Goal: Task Accomplishment & Management: Manage account settings

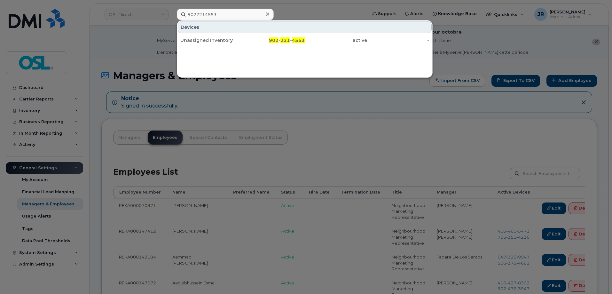
type input "9022214553"
click at [203, 38] on div "Unassigned Inventory" at bounding box center [211, 40] width 62 height 6
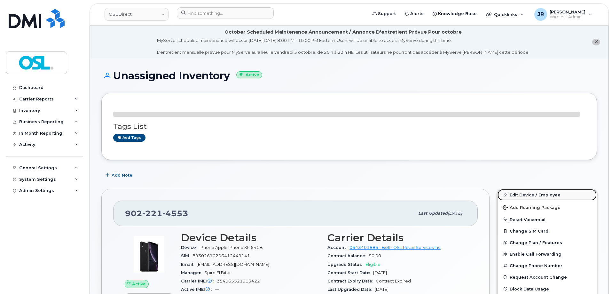
click at [523, 192] on link "Edit Device / Employee" at bounding box center [547, 195] width 99 height 12
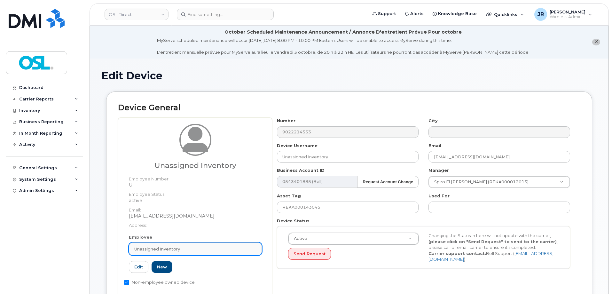
click at [181, 246] on div "Unassigned Inventory" at bounding box center [195, 249] width 122 height 6
paste input "REKA000005031"
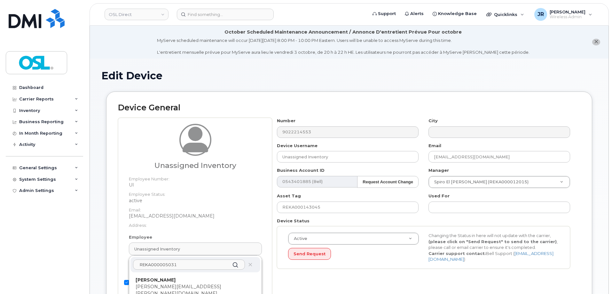
scroll to position [32, 0]
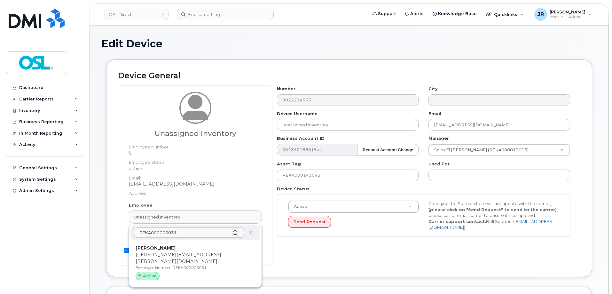
type input "REKA000005031"
click at [207, 265] on p "Employee Number: REKA000005031" at bounding box center [196, 268] width 120 height 6
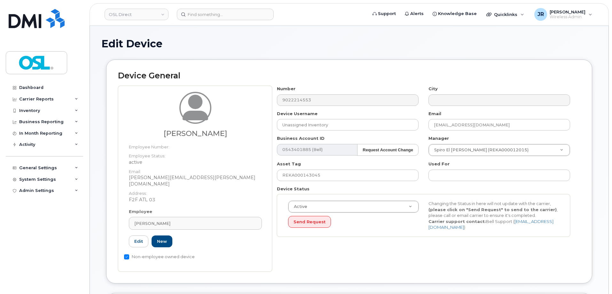
type input "REKA000005031"
type input "Leon Boudreau"
type input "leon.boudreau@osldirect.com"
type input "3358045"
click at [323, 177] on input "REKA000143045" at bounding box center [348, 176] width 142 height 12
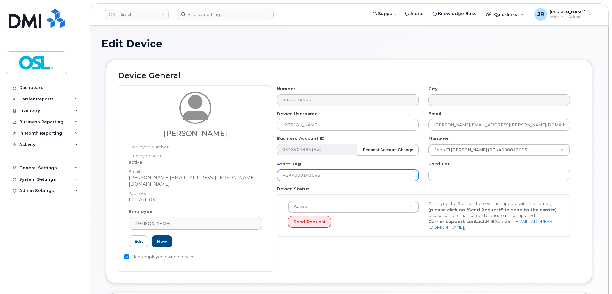
click at [324, 177] on input "REKA000143045" at bounding box center [348, 176] width 142 height 12
paste input "005031"
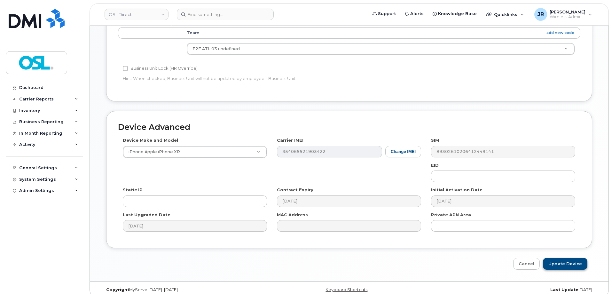
scroll to position [326, 0]
type input "REKA000005031"
click at [572, 257] on input "Update Device" at bounding box center [565, 263] width 44 height 12
type input "Saving..."
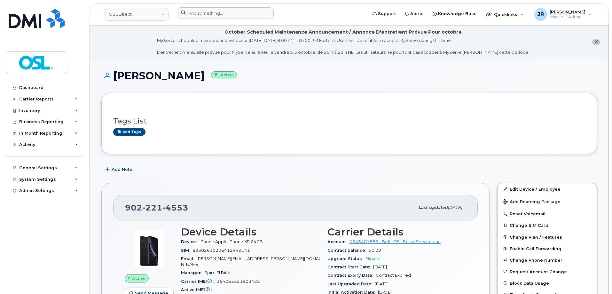
click at [228, 19] on div at bounding box center [270, 14] width 196 height 14
click at [227, 12] on input at bounding box center [225, 13] width 97 height 12
paste input "6476164869"
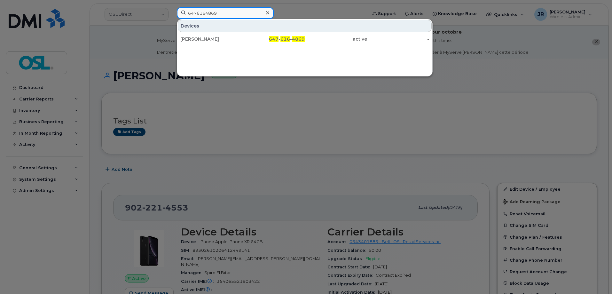
click at [206, 10] on input "6476164869" at bounding box center [225, 13] width 97 height 12
paste input "4312787392"
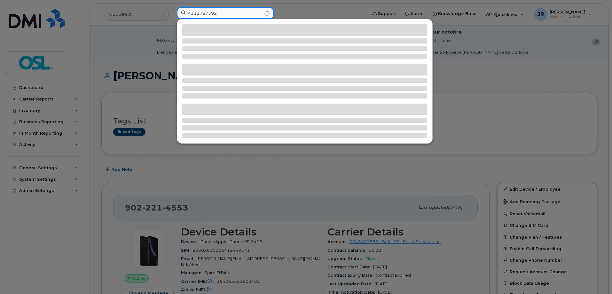
type input "4312787392"
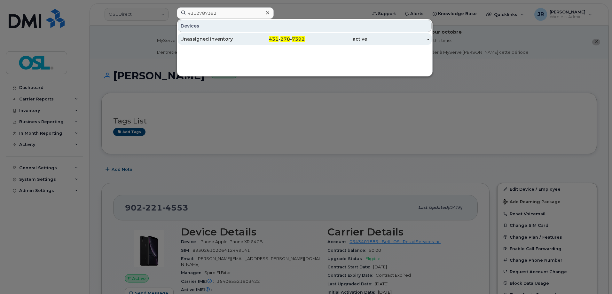
click at [198, 35] on div "Unassigned Inventory" at bounding box center [211, 39] width 62 height 12
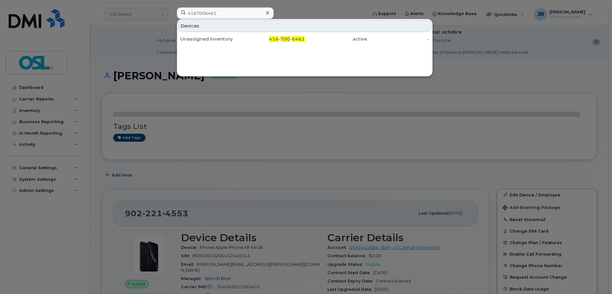
type input "4167006461"
click at [198, 39] on div "Unassigned Inventory" at bounding box center [211, 39] width 62 height 6
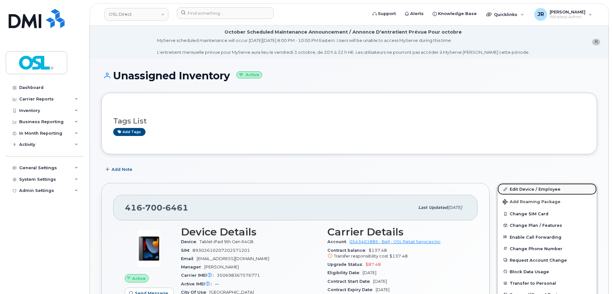
click at [534, 185] on link "Edit Device / Employee" at bounding box center [547, 189] width 99 height 12
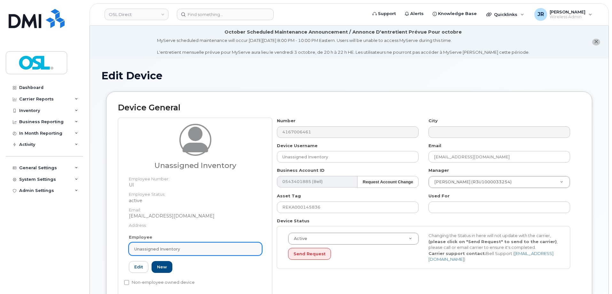
click at [200, 248] on div "Unassigned Inventory" at bounding box center [195, 249] width 122 height 6
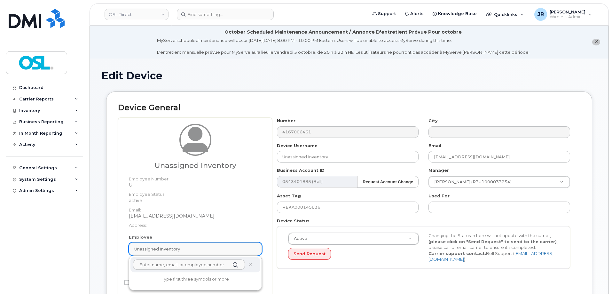
paste input "REKA000005031"
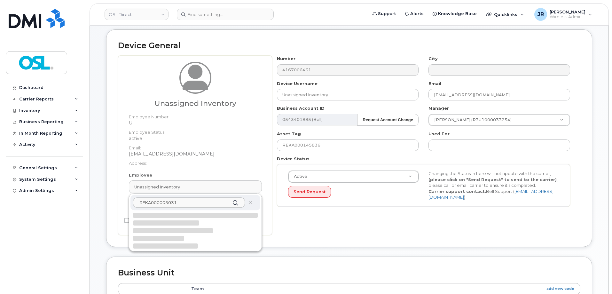
scroll to position [64, 0]
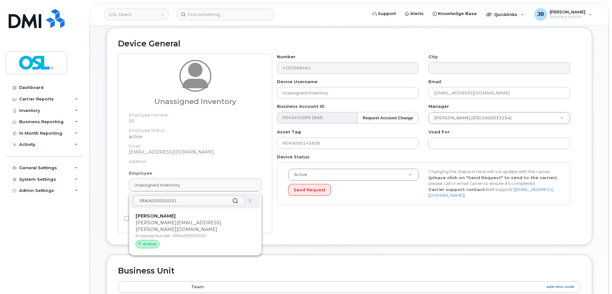
type input "REKA000005031"
click at [188, 233] on div "Leon Boudreau leon.boudreau@osldirect.com Employee Number: REKA000005031 Active" at bounding box center [196, 232] width 120 height 38
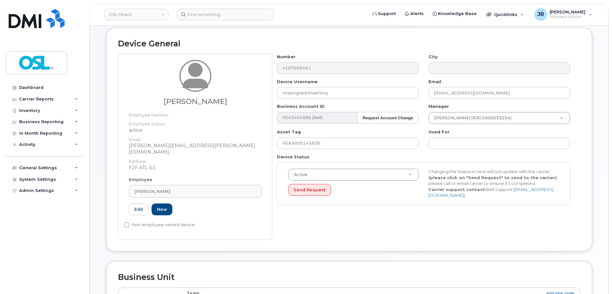
type input "REKA000005031"
type input "[PERSON_NAME]"
type input "[PERSON_NAME][EMAIL_ADDRESS][PERSON_NAME][DOMAIN_NAME]"
type input "3358045"
click at [316, 145] on input "REKA000145836" at bounding box center [348, 144] width 142 height 12
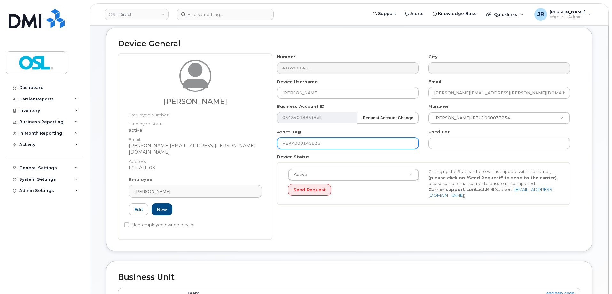
click at [316, 144] on input "REKA000145836" at bounding box center [348, 144] width 142 height 12
paste input "005031"
type input "REKA000005031"
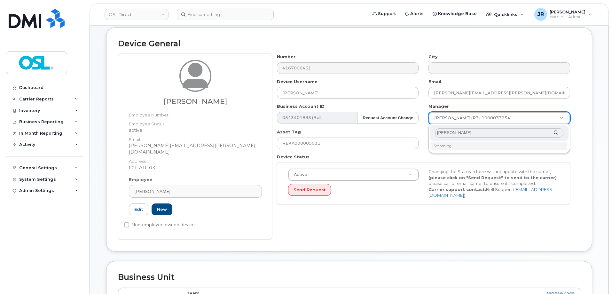
click at [455, 134] on input "Terry Paul Schelleman" at bounding box center [500, 132] width 128 height 9
drag, startPoint x: 450, startPoint y: 130, endPoint x: 372, endPoint y: 137, distance: 77.7
click at [378, 137] on body "OSL Direct Support Alerts Knowledge Base Quicklinks Suspend / Cancel Device Cha…" at bounding box center [306, 249] width 612 height 626
type input "chelleman"
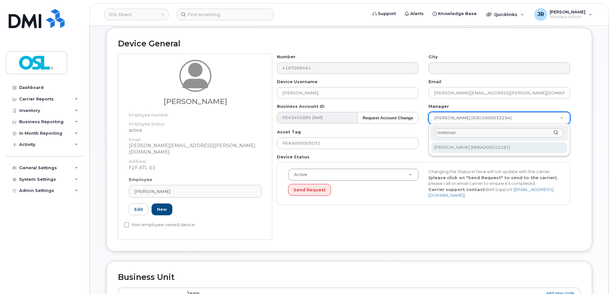
type input "1527297"
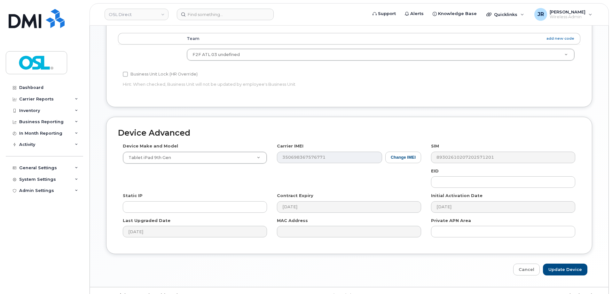
scroll to position [326, 0]
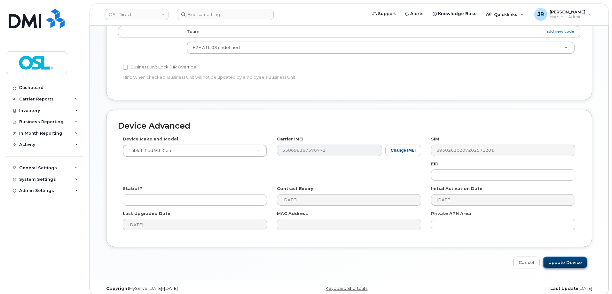
click at [566, 257] on input "Update Device" at bounding box center [565, 263] width 44 height 12
type input "Saving..."
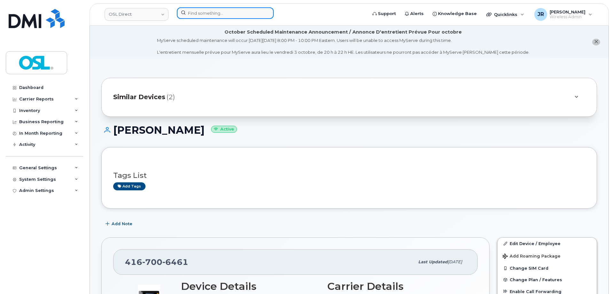
click at [203, 8] on input at bounding box center [225, 13] width 97 height 12
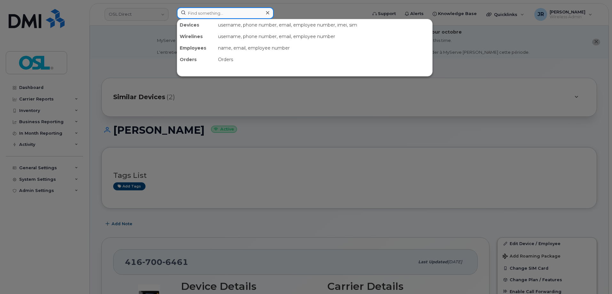
paste input "4383414862"
type input "4383414862"
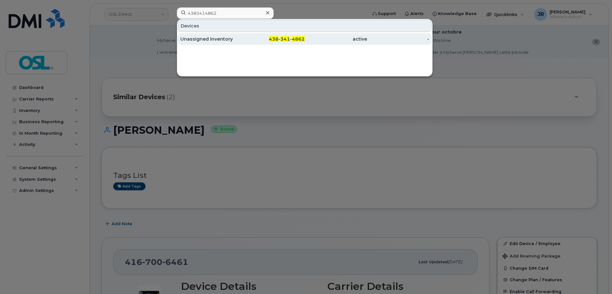
click at [217, 41] on div "Unassigned Inventory" at bounding box center [211, 39] width 62 height 6
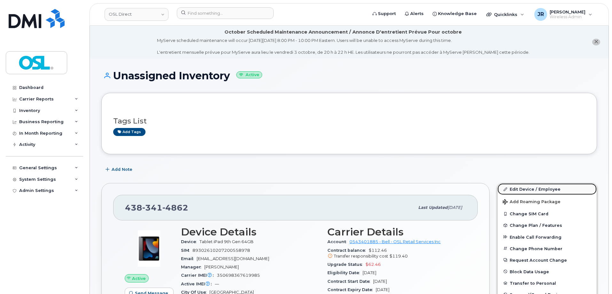
click at [532, 187] on link "Edit Device / Employee" at bounding box center [547, 189] width 99 height 12
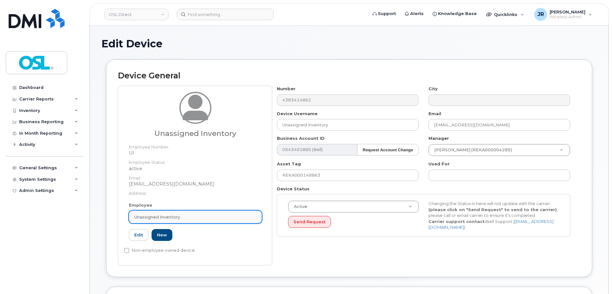
click at [191, 214] on div "Unassigned Inventory" at bounding box center [195, 217] width 122 height 6
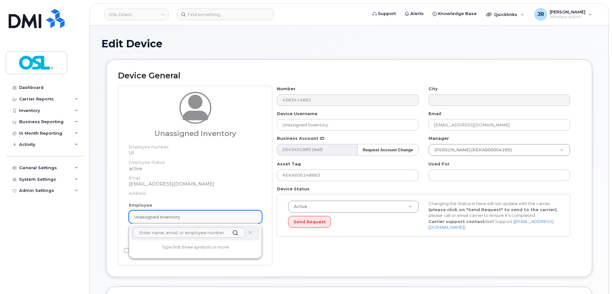
paste input "REKA000150983"
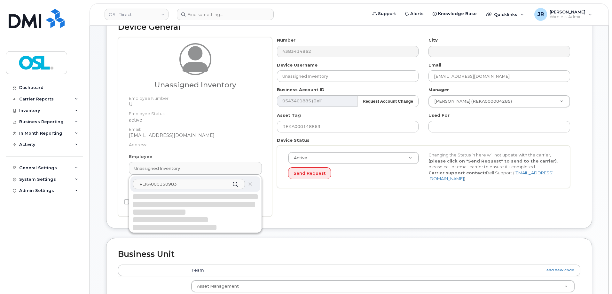
scroll to position [96, 0]
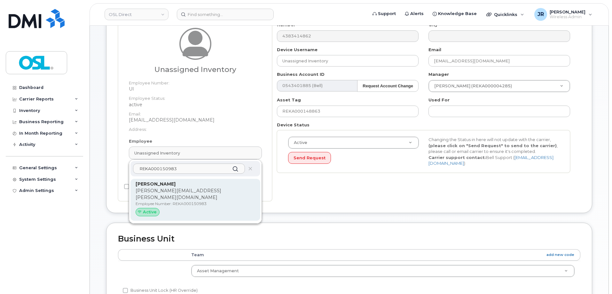
type input "REKA000150983"
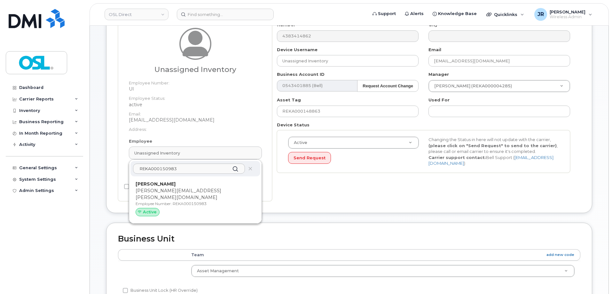
drag, startPoint x: 181, startPoint y: 209, endPoint x: 336, endPoint y: 26, distance: 240.0
click at [181, 209] on div "Active" at bounding box center [196, 212] width 120 height 8
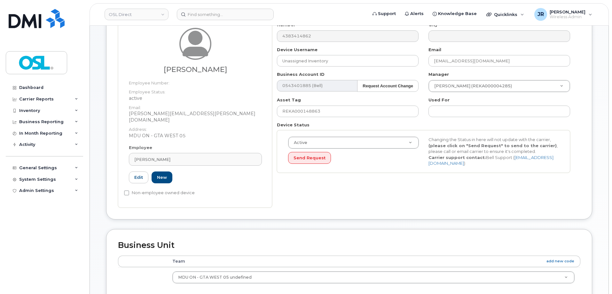
type input "[PERSON_NAME]"
type input "[PERSON_NAME][EMAIL_ADDRESS][PERSON_NAME][DOMAIN_NAME]"
type input "34634860"
type input "REKA000150983"
click at [315, 109] on input "REKA000148863" at bounding box center [348, 112] width 142 height 12
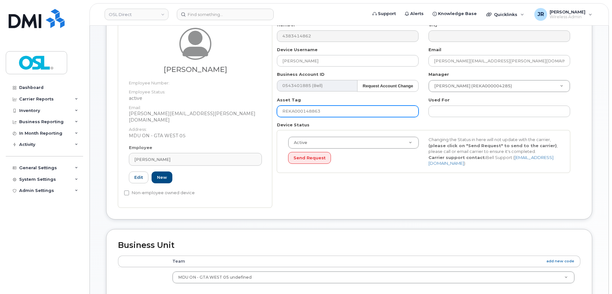
click at [315, 109] on input "REKA000148863" at bounding box center [348, 112] width 142 height 12
paste input "5098"
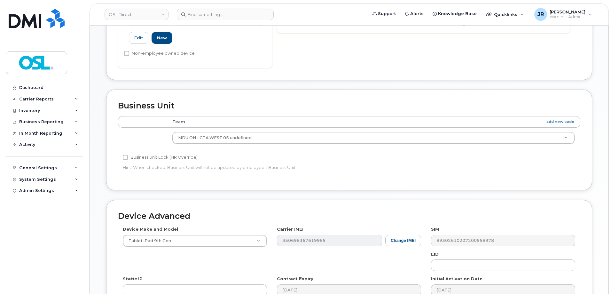
scroll to position [326, 0]
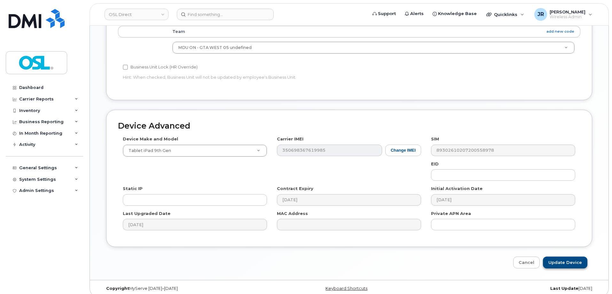
type input "REKA000150983"
click at [556, 261] on input "Update Device" at bounding box center [565, 263] width 44 height 12
type input "Saving..."
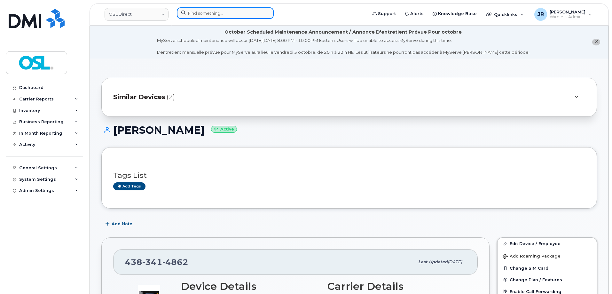
click at [220, 10] on input at bounding box center [225, 13] width 97 height 12
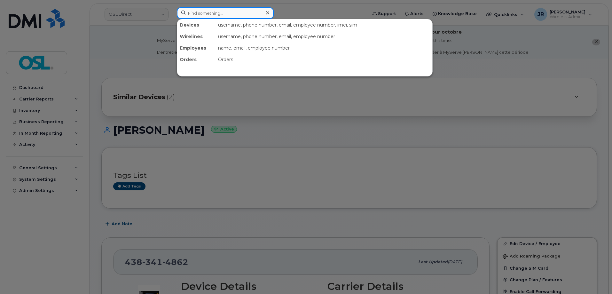
click at [220, 10] on input at bounding box center [225, 13] width 97 height 12
paste input "4167795796"
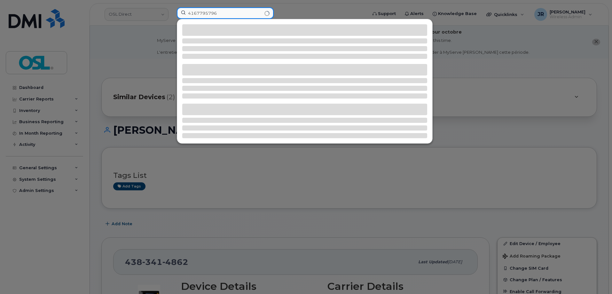
type input "4167795796"
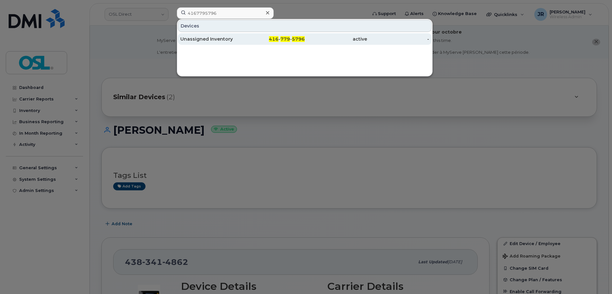
click at [214, 36] on div "Unassigned Inventory" at bounding box center [211, 39] width 62 height 6
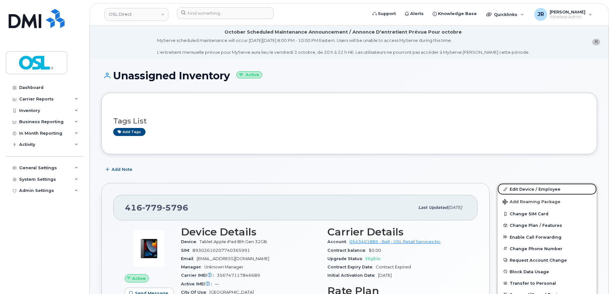
click at [516, 187] on link "Edit Device / Employee" at bounding box center [547, 189] width 99 height 12
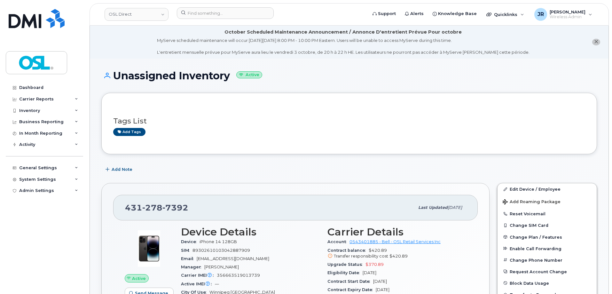
click at [524, 183] on div "Edit Device / Employee Add Roaming Package Reset Voicemail Change SIM Card Chan…" at bounding box center [548, 253] width 100 height 141
click at [524, 186] on link "Edit Device / Employee" at bounding box center [547, 189] width 99 height 12
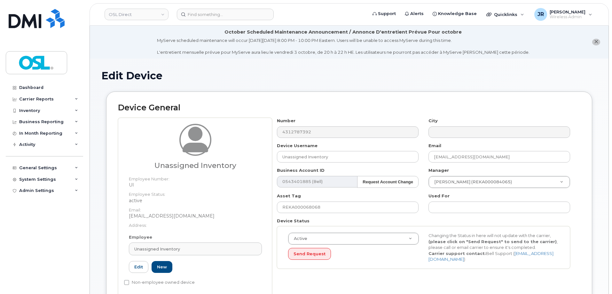
scroll to position [64, 0]
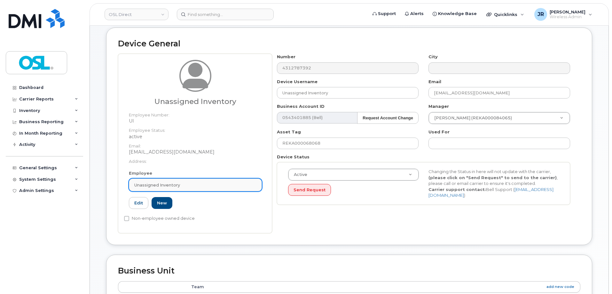
click at [189, 181] on link "Unassigned Inventory" at bounding box center [195, 185] width 133 height 13
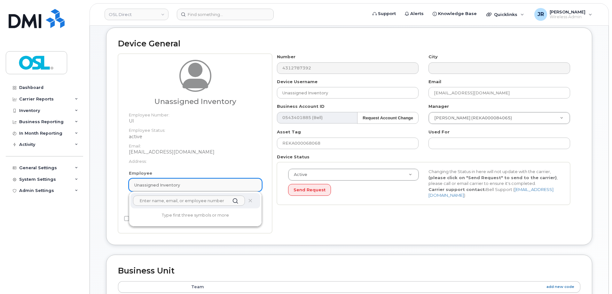
paste input "REKA000150964"
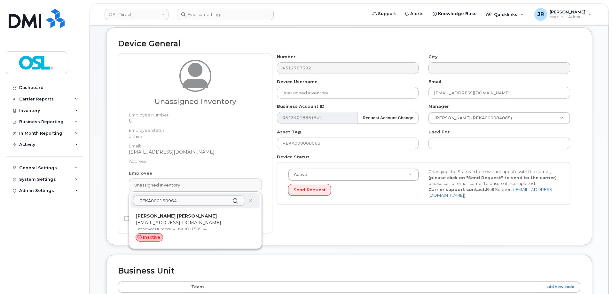
type input "REKA000150964"
click at [176, 228] on p "Employee Number: REKA000150964" at bounding box center [196, 229] width 120 height 6
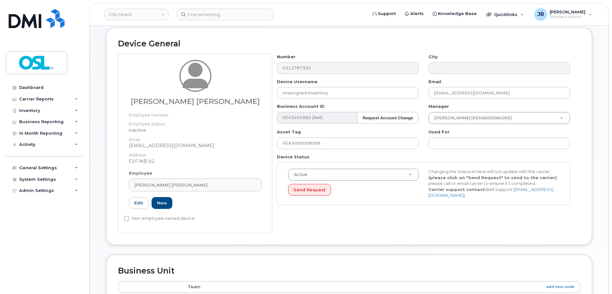
type input "REKA000150964"
type input "[PERSON_NAME] [PERSON_NAME]"
type input "[EMAIL_ADDRESS][DOMAIN_NAME]"
type input "3358021"
click at [302, 145] on input "REKA000068068" at bounding box center [348, 144] width 142 height 12
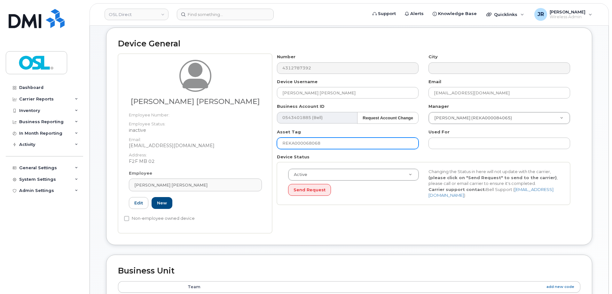
click at [302, 145] on input "REKA000068068" at bounding box center [348, 144] width 142 height 12
paste input "150964"
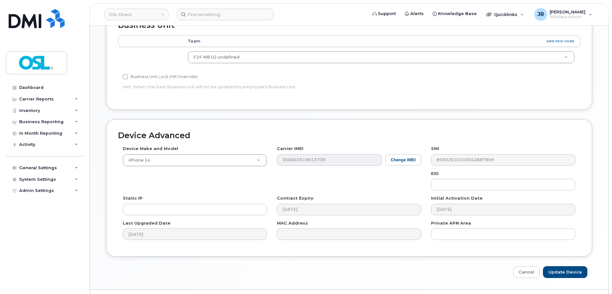
scroll to position [320, 0]
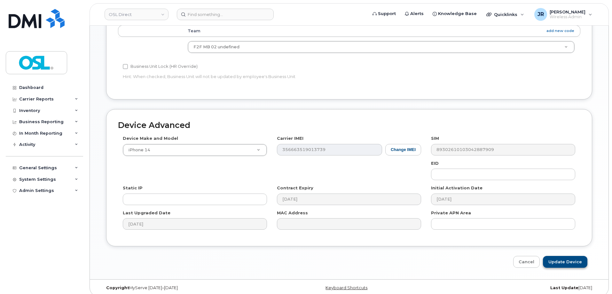
type input "REKA000150964"
click at [560, 266] on input "Update Device" at bounding box center [565, 262] width 44 height 12
type input "Saving..."
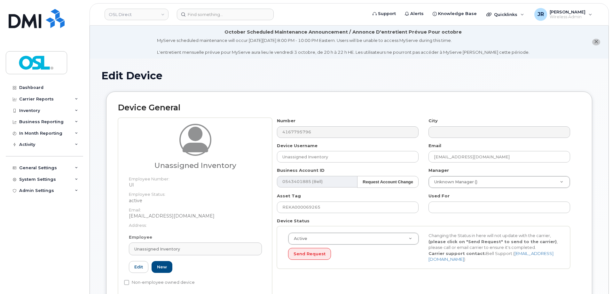
click at [203, 241] on div "Employee Unassigned Inventory Type first three symbols or more UI Edit New" at bounding box center [195, 256] width 143 height 44
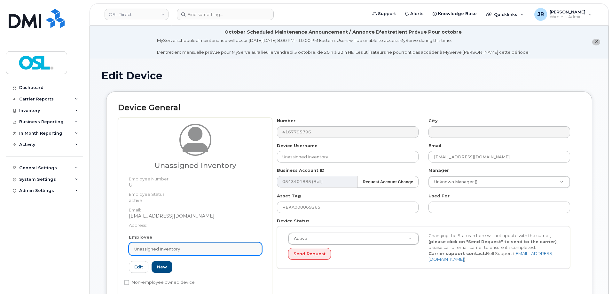
click at [203, 243] on link "Unassigned Inventory" at bounding box center [195, 249] width 133 height 13
paste input "REKA000150964"
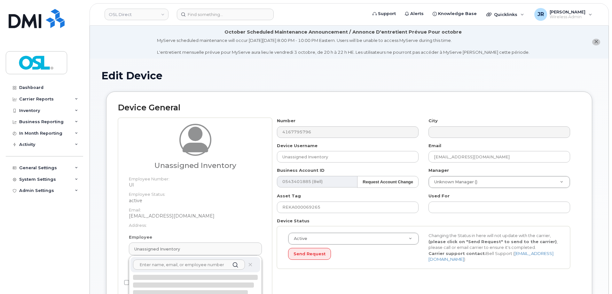
type input "REKA000150964"
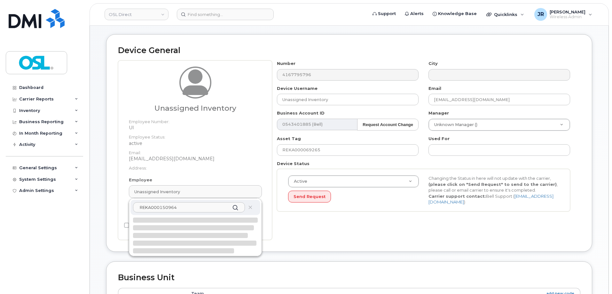
scroll to position [64, 0]
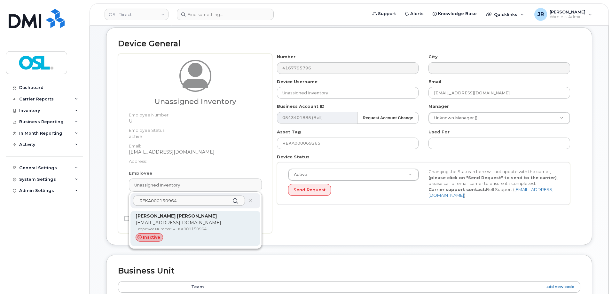
click at [189, 226] on div "[PERSON_NAME] Ridoy [EMAIL_ADDRESS][PERSON_NAME][DOMAIN_NAME] Employee Number: …" at bounding box center [196, 228] width 120 height 31
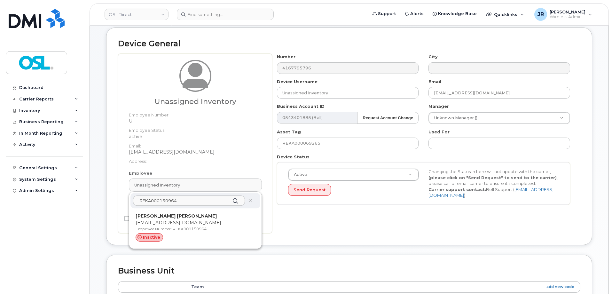
type input "REKA000150964"
type input "[PERSON_NAME] [PERSON_NAME]"
type input "[EMAIL_ADDRESS][DOMAIN_NAME]"
type input "3358021"
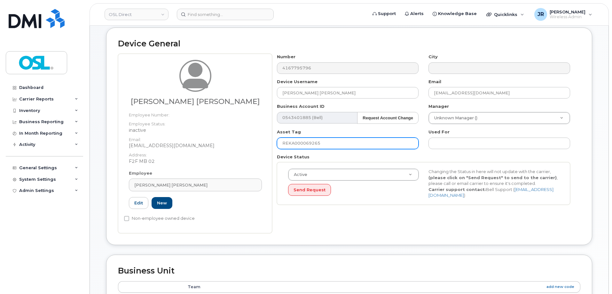
click at [299, 145] on input "REKA000069265" at bounding box center [348, 144] width 142 height 12
paste input "150964"
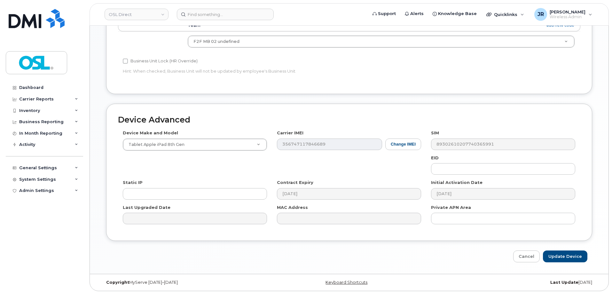
scroll to position [326, 0]
type input "REKA000150964"
click at [564, 253] on input "Update Device" at bounding box center [565, 256] width 44 height 12
type input "Saving..."
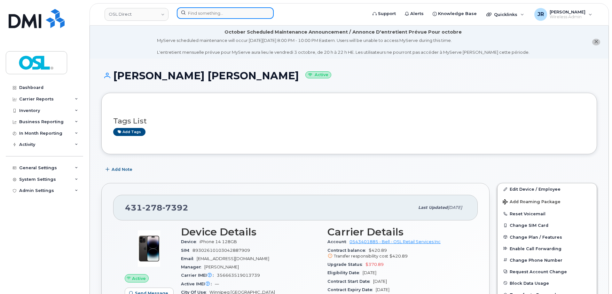
click at [209, 16] on input at bounding box center [225, 13] width 97 height 12
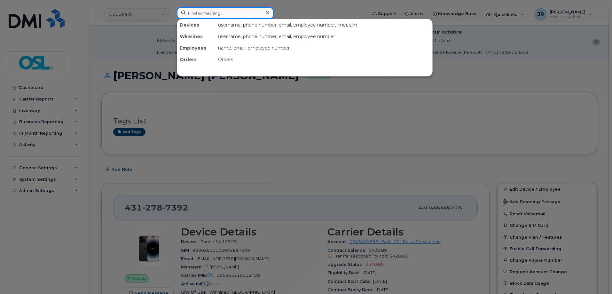
paste input "4165260342"
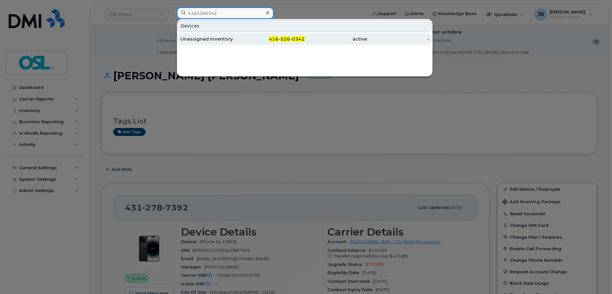
type input "4165260342"
click at [213, 44] on div "Unassigned Inventory" at bounding box center [211, 39] width 62 height 12
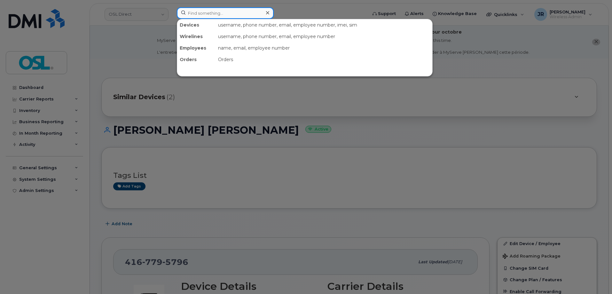
click at [217, 10] on input at bounding box center [225, 13] width 97 height 12
paste input "Retrieving data. Wait a few seconds and try to cut or copy again."
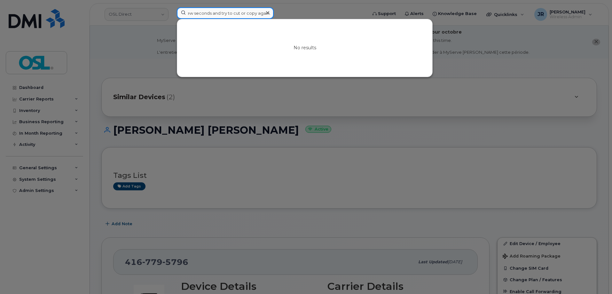
type input "Retrieving data. Wait a few seconds and try to cut or copy again."
click at [266, 11] on div at bounding box center [267, 12] width 9 height 9
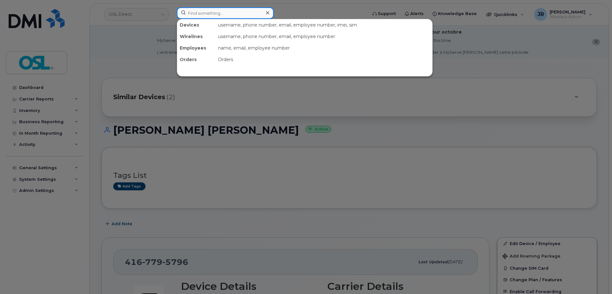
click at [213, 10] on input at bounding box center [225, 13] width 97 height 12
paste input "4383371745"
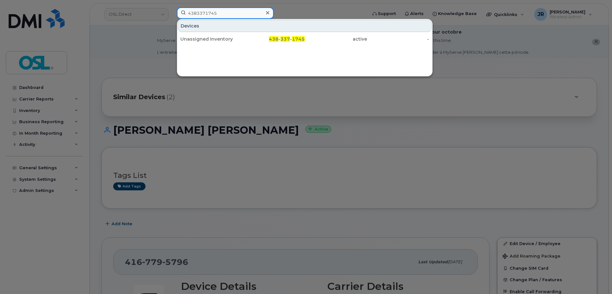
type input "4383371745"
click at [199, 35] on div "Unassigned Inventory" at bounding box center [211, 39] width 62 height 12
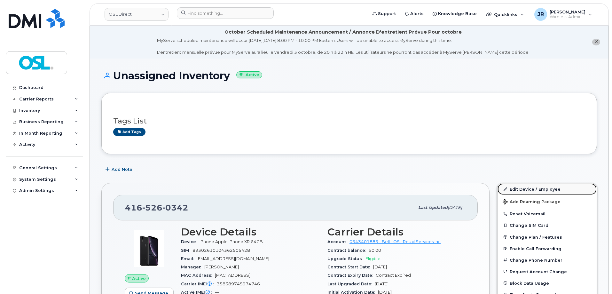
click at [521, 185] on link "Edit Device / Employee" at bounding box center [547, 189] width 99 height 12
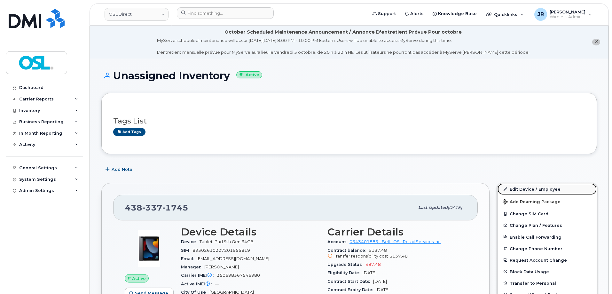
click at [518, 187] on link "Edit Device / Employee" at bounding box center [547, 189] width 99 height 12
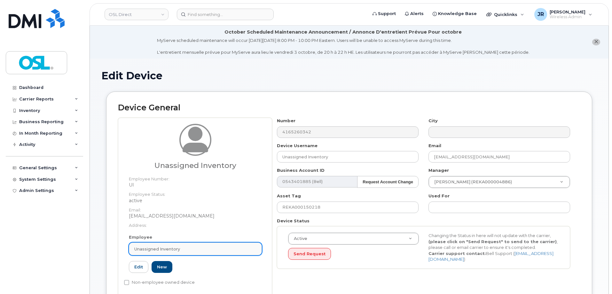
click at [178, 244] on link "Unassigned Inventory" at bounding box center [195, 249] width 133 height 13
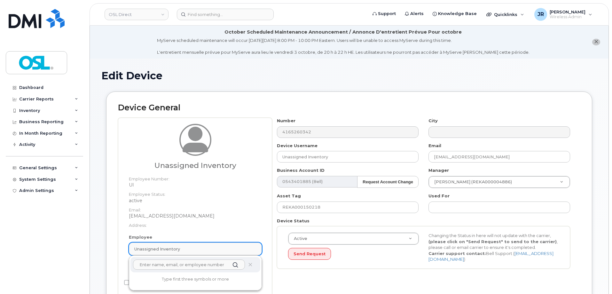
paste input "REKA000150944"
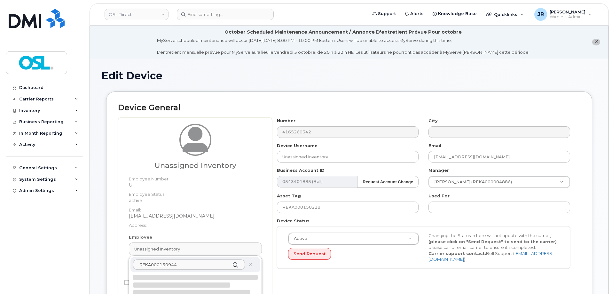
scroll to position [96, 0]
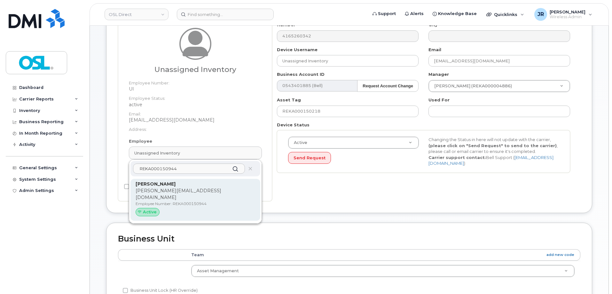
type input "REKA000150944"
click at [183, 201] on p "Employee Number: REKA000150944" at bounding box center [196, 204] width 120 height 6
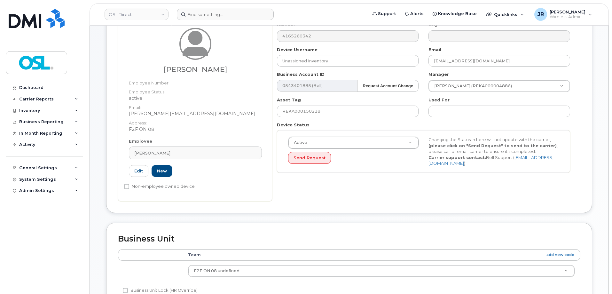
type input "REKA000150944"
type input "[PERSON_NAME]"
type input "[PERSON_NAME][EMAIL_ADDRESS][DOMAIN_NAME]"
type input "3358014"
click at [331, 115] on input "REKA000150218" at bounding box center [348, 112] width 142 height 12
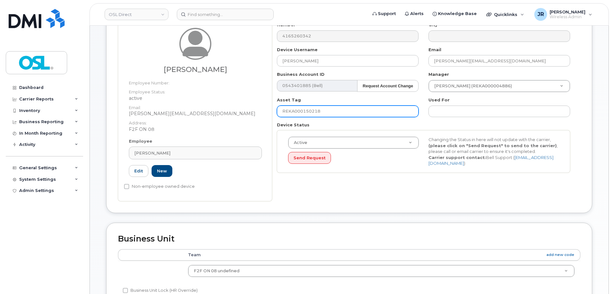
click at [331, 115] on input "REKA000150218" at bounding box center [348, 112] width 142 height 12
paste input "944"
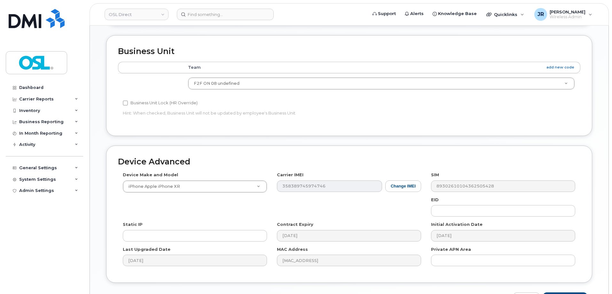
scroll to position [326, 0]
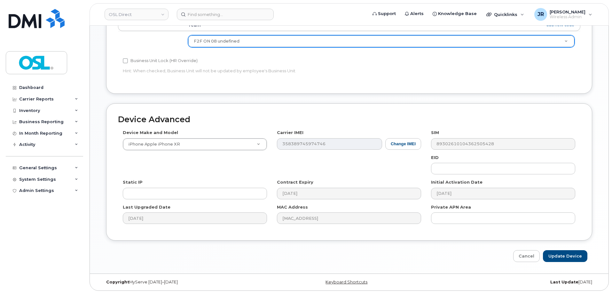
type input "REKA000150944"
click at [558, 260] on input "Update Device" at bounding box center [565, 256] width 44 height 12
type input "Saving..."
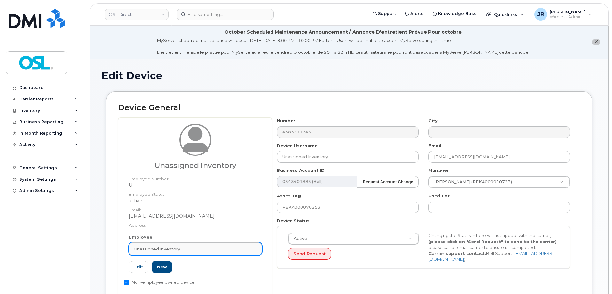
click at [181, 254] on link "Unassigned Inventory" at bounding box center [195, 249] width 133 height 13
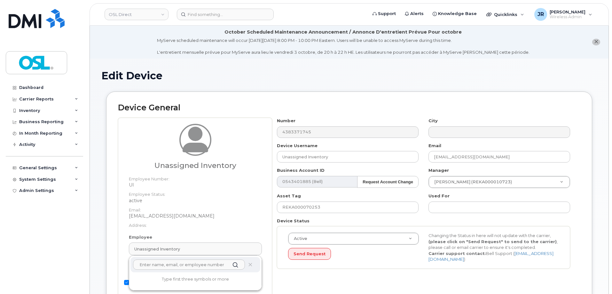
paste input "REKA000150944"
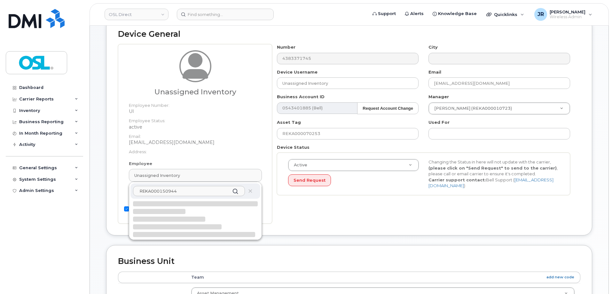
scroll to position [96, 0]
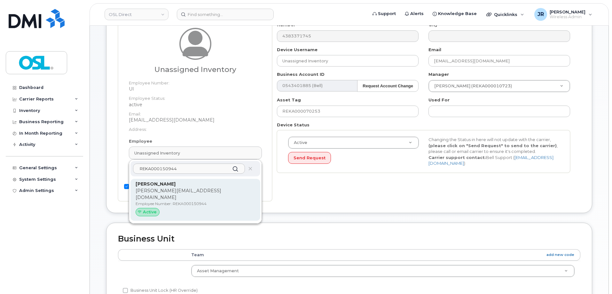
type input "REKA000150944"
click at [191, 181] on div "[PERSON_NAME] [PERSON_NAME][EMAIL_ADDRESS][DOMAIN_NAME] Employee Number: REKA00…" at bounding box center [196, 200] width 130 height 42
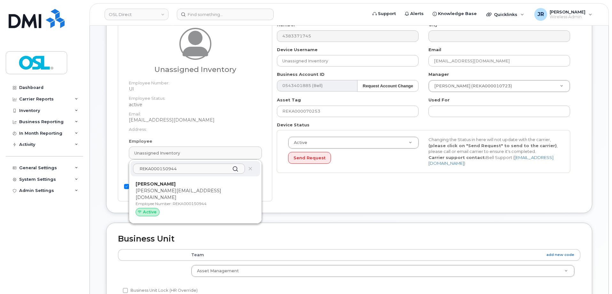
type input "REKA000150944"
type input "[PERSON_NAME]"
type input "[PERSON_NAME][EMAIL_ADDRESS][DOMAIN_NAME]"
type input "3358014"
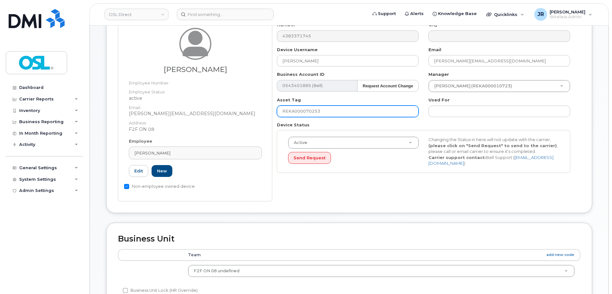
click at [311, 108] on input "REKA000070253" at bounding box center [348, 112] width 142 height 12
paste input "150944"
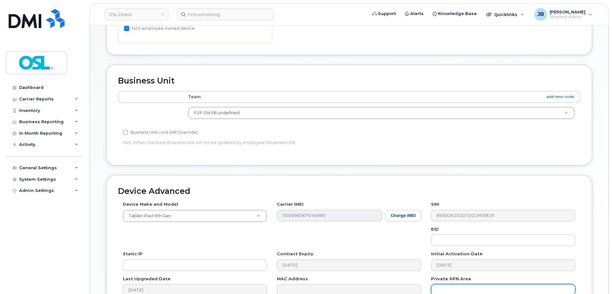
scroll to position [326, 0]
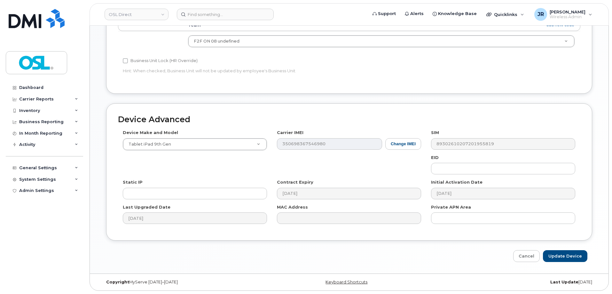
type input "REKA000150944"
click at [570, 250] on div "Device Advanced Device Make and Model Tablet iPad 9th Gen Android TCL 502 Watch…" at bounding box center [349, 182] width 496 height 159
click at [569, 258] on input "Update Device" at bounding box center [565, 256] width 44 height 12
type input "Saving..."
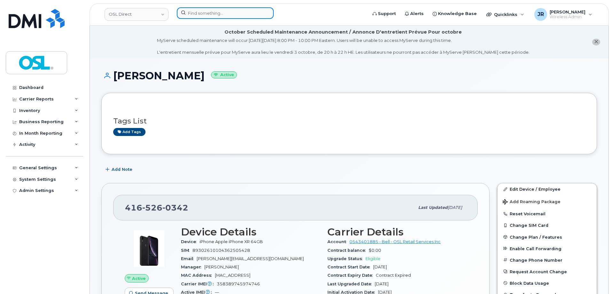
click at [213, 11] on input at bounding box center [225, 13] width 97 height 12
paste input "4374339302"
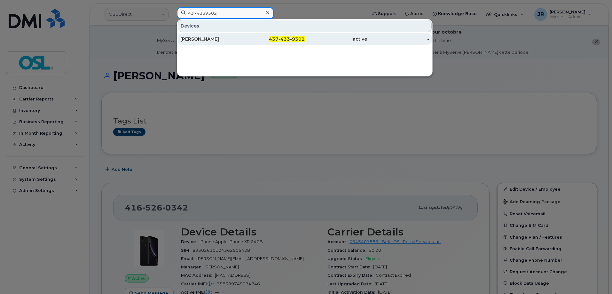
type input "4374339302"
click at [203, 38] on div "Kabir Rishi" at bounding box center [211, 39] width 62 height 6
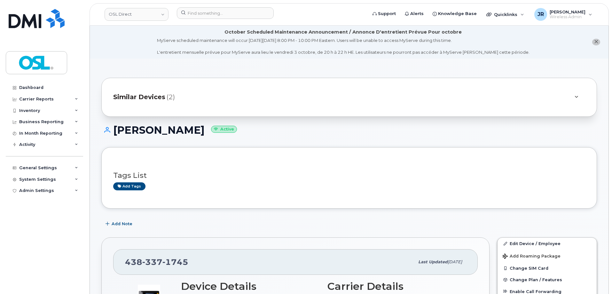
click at [219, 3] on div "OSL Direct Support Alerts Knowledge Base Quicklinks Suspend / Cancel Device Cha…" at bounding box center [350, 14] width 520 height 22
click at [220, 11] on input at bounding box center [225, 13] width 97 height 12
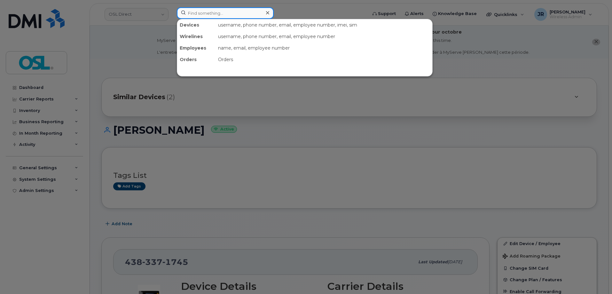
paste input "4185636036"
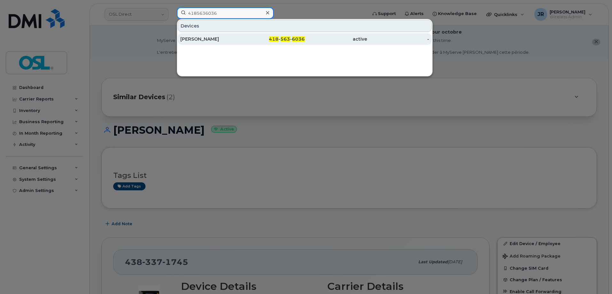
type input "4185636036"
click at [203, 41] on div "[PERSON_NAME]" at bounding box center [211, 39] width 62 height 6
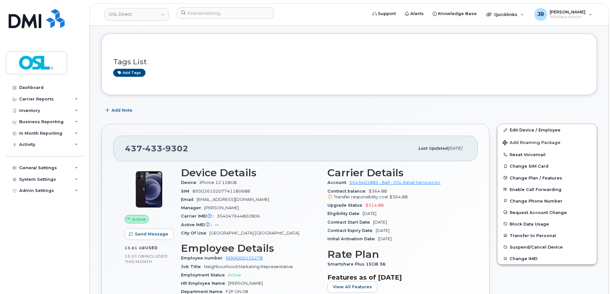
scroll to position [64, 0]
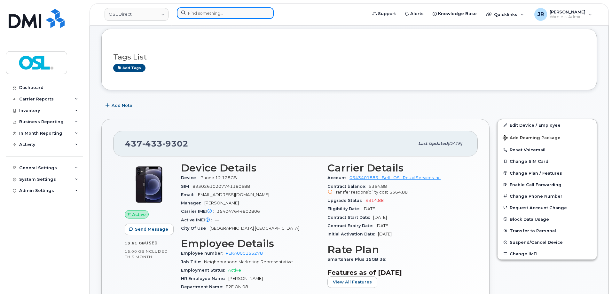
click at [207, 14] on input at bounding box center [225, 13] width 97 height 12
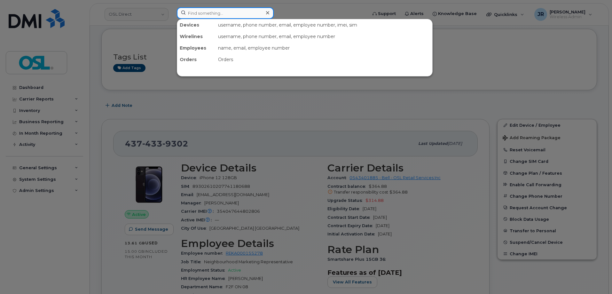
paste input "Retrieving data. Wait a few seconds and try to cut or copy again."
type input "Retrieving data. Wait a few seconds and try to cut or copy again."
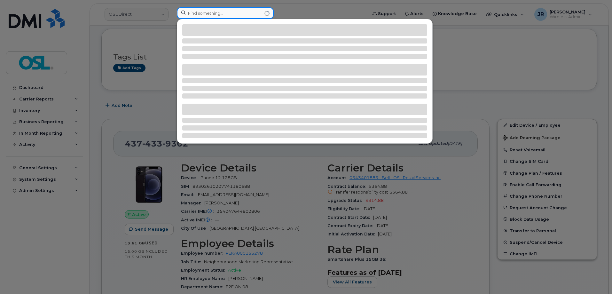
scroll to position [0, 0]
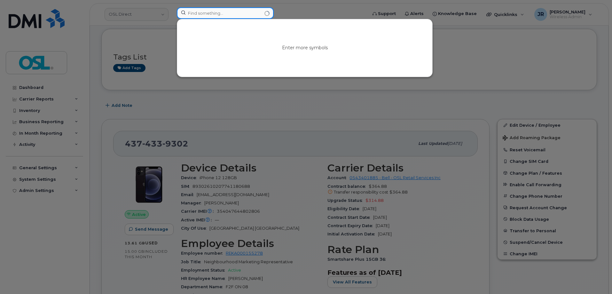
paste input "4374339302"
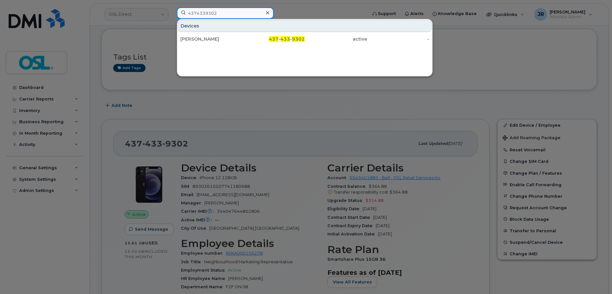
type input "4374339302"
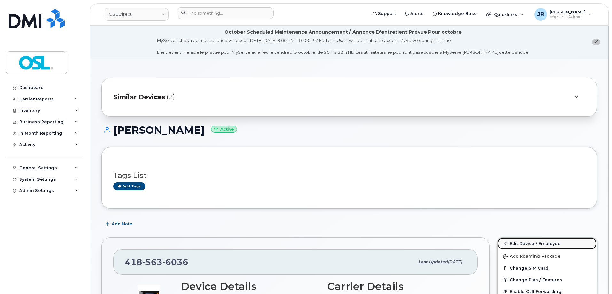
click at [517, 246] on link "Edit Device / Employee" at bounding box center [547, 244] width 99 height 12
click at [520, 238] on link "Edit Device / Employee" at bounding box center [547, 244] width 99 height 12
